Goal: Register for event/course

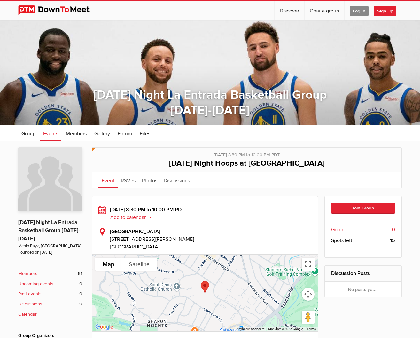
click at [358, 5] on link "Log In" at bounding box center [358, 10] width 29 height 19
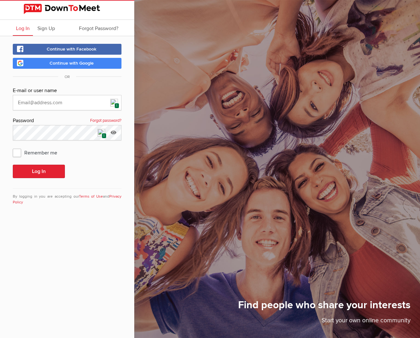
click at [116, 105] on span "1" at bounding box center [116, 105] width 5 height 5
type input "[PERSON_NAME][EMAIL_ADDRESS][DOMAIN_NAME]"
click at [51, 166] on button "Log In" at bounding box center [39, 171] width 52 height 13
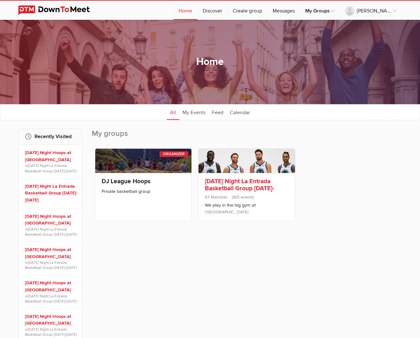
click at [248, 188] on link "[DATE] Night La Entrada Basketball Group [DATE]-[DATE]" at bounding box center [239, 188] width 69 height 22
